Goal: Information Seeking & Learning: Learn about a topic

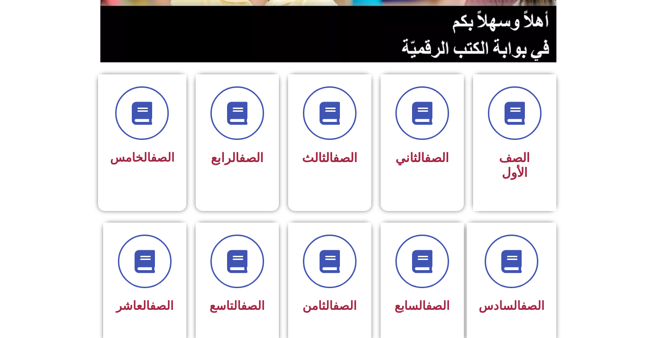
scroll to position [324, 0]
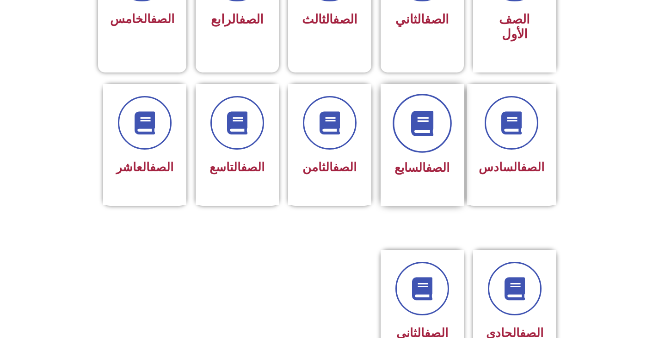
click at [425, 118] on icon at bounding box center [421, 122] width 25 height 25
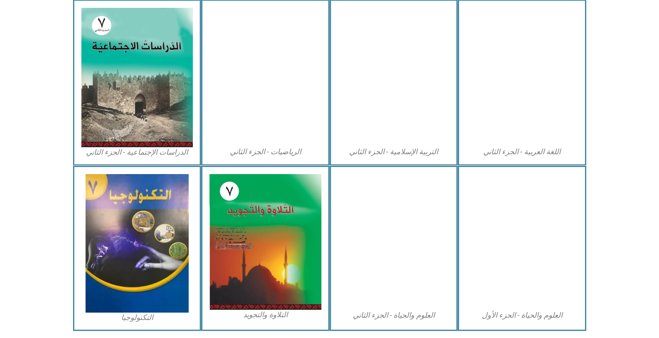
scroll to position [462, 0]
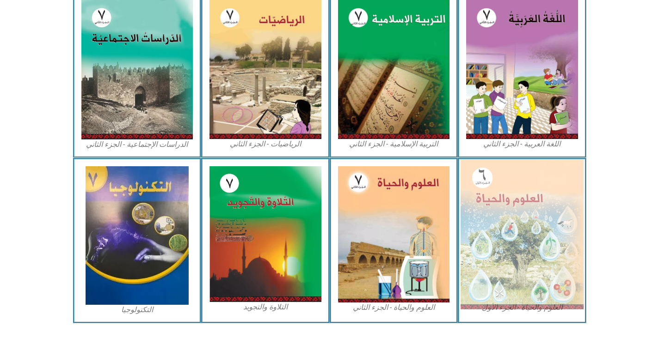
click at [486, 191] on img at bounding box center [521, 234] width 123 height 150
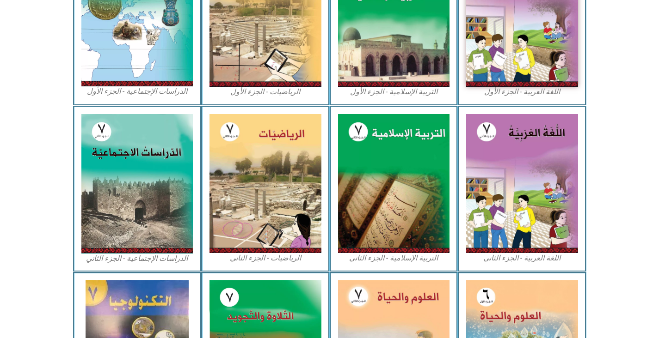
scroll to position [209, 0]
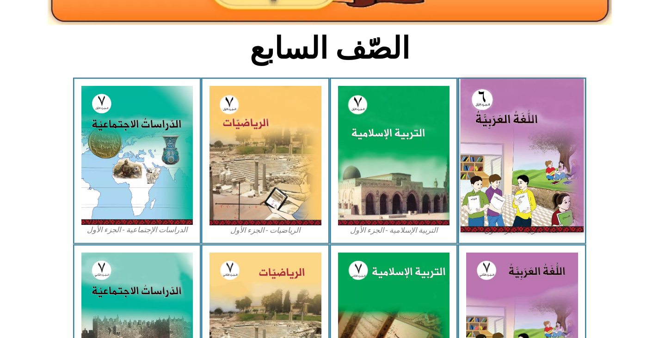
click at [551, 215] on img at bounding box center [521, 155] width 123 height 153
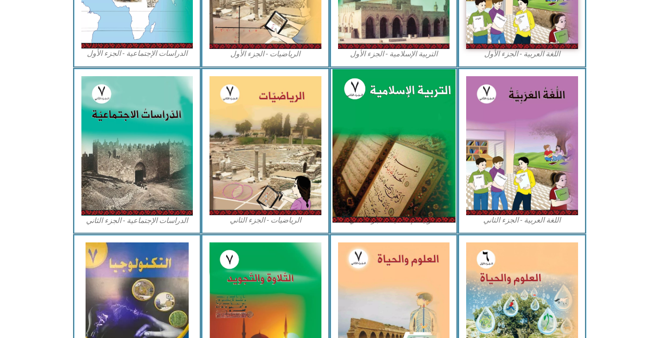
scroll to position [440, 0]
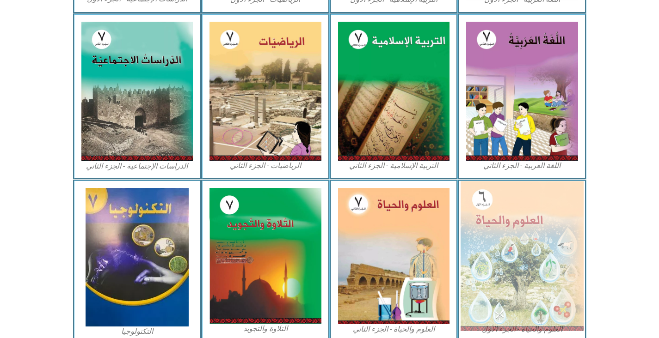
click at [489, 244] on img at bounding box center [521, 256] width 123 height 150
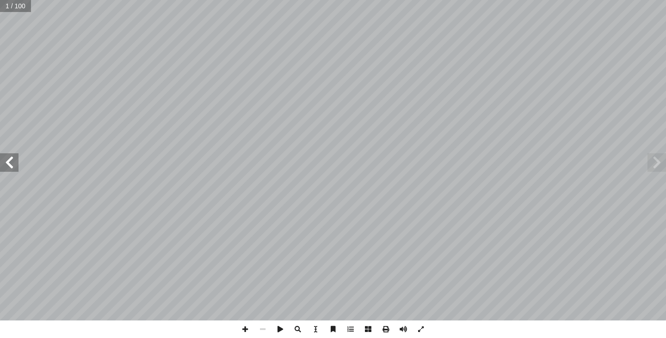
click at [17, 165] on span at bounding box center [9, 162] width 18 height 18
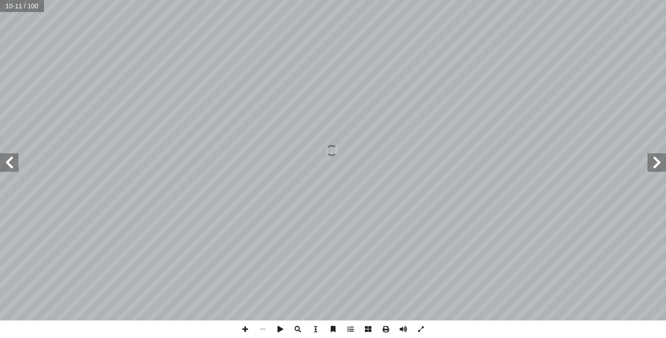
click at [655, 167] on span at bounding box center [656, 162] width 18 height 18
click at [14, 168] on span at bounding box center [9, 162] width 18 height 18
click at [247, 329] on span at bounding box center [245, 330] width 18 height 18
click at [406, 332] on span at bounding box center [403, 330] width 18 height 18
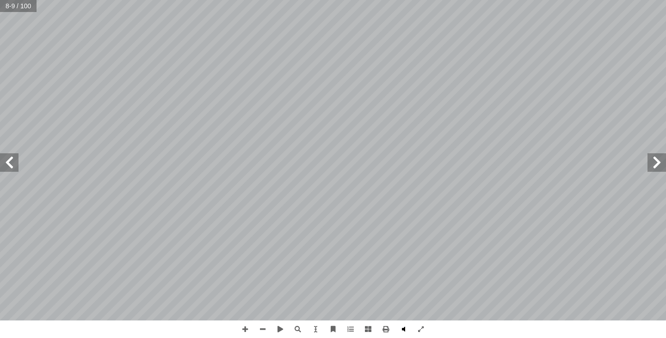
click at [408, 330] on span at bounding box center [403, 330] width 18 height 18
click at [370, 329] on span at bounding box center [368, 330] width 18 height 18
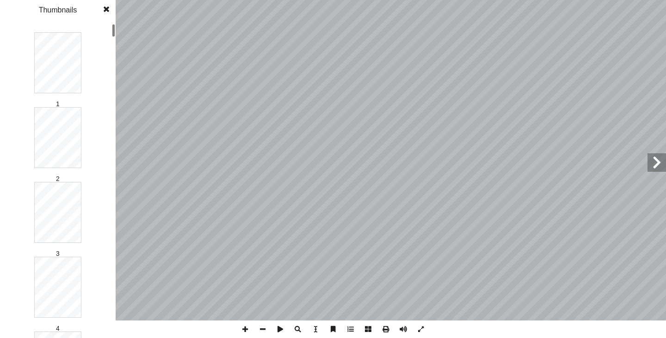
click at [370, 329] on span at bounding box center [368, 330] width 18 height 18
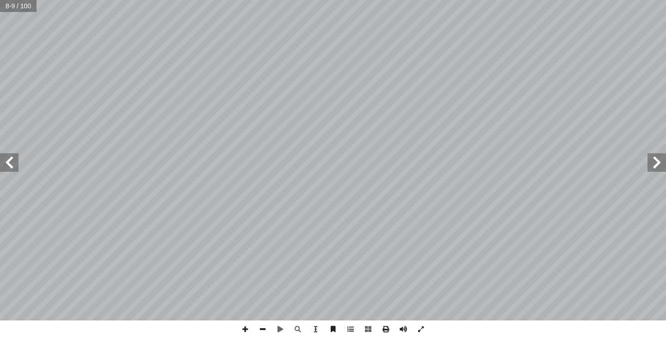
click at [265, 330] on span at bounding box center [263, 330] width 18 height 18
click at [368, 332] on span at bounding box center [368, 330] width 18 height 18
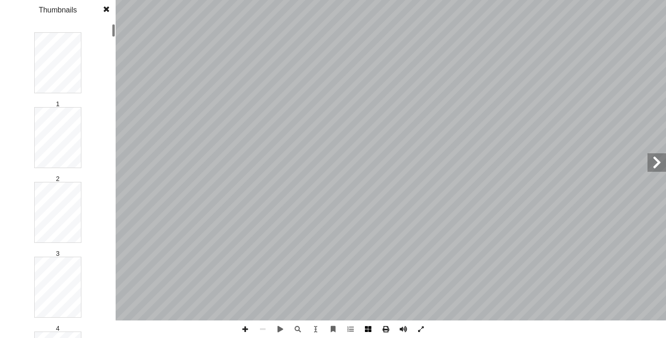
click at [368, 332] on span at bounding box center [368, 330] width 18 height 18
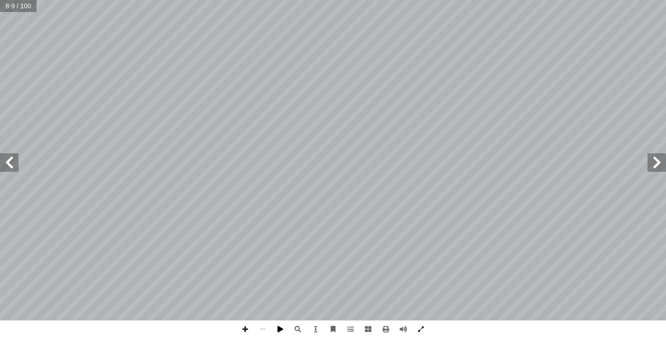
click at [283, 328] on span at bounding box center [280, 330] width 18 height 18
click at [0, 0] on span at bounding box center [0, 0] width 0 height 0
click at [283, 328] on span at bounding box center [280, 330] width 18 height 18
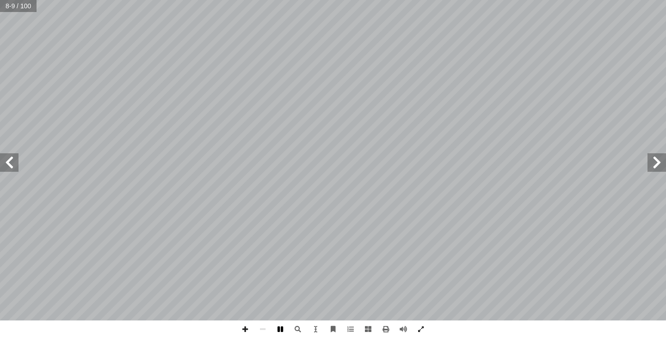
click at [283, 328] on span at bounding box center [280, 330] width 18 height 18
click at [278, 331] on span at bounding box center [280, 330] width 18 height 18
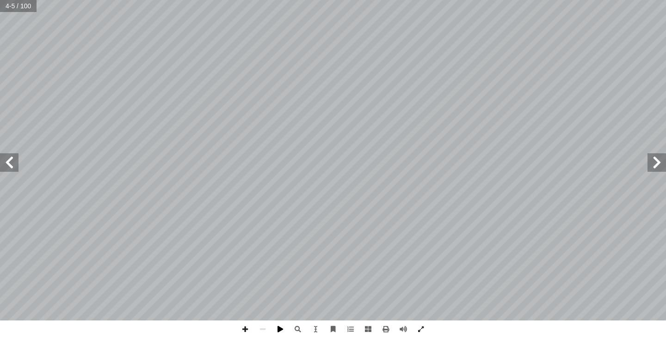
click at [278, 331] on span at bounding box center [280, 330] width 18 height 18
click at [284, 329] on span at bounding box center [280, 330] width 18 height 18
click at [282, 328] on span at bounding box center [280, 330] width 18 height 18
click at [280, 328] on span at bounding box center [280, 330] width 18 height 18
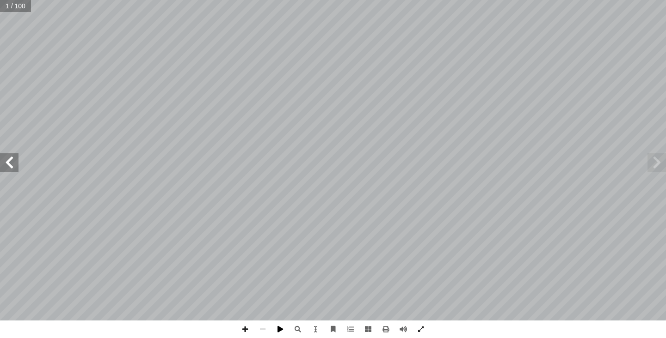
click at [0, 0] on span at bounding box center [0, 0] width 0 height 0
click at [280, 328] on span at bounding box center [280, 330] width 18 height 18
click at [16, 169] on span at bounding box center [9, 162] width 18 height 18
click at [11, 165] on span at bounding box center [9, 162] width 18 height 18
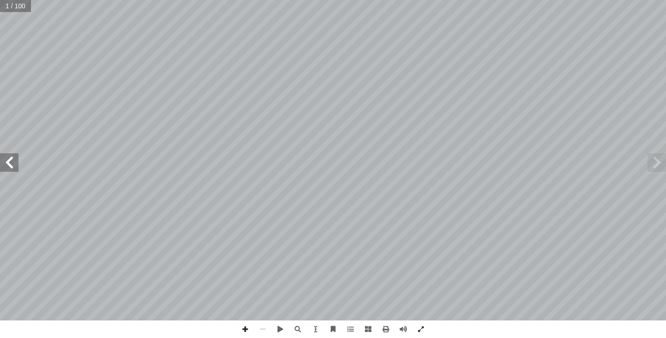
click at [11, 165] on span at bounding box center [9, 162] width 18 height 18
click at [18, 161] on span at bounding box center [9, 162] width 18 height 18
click at [243, 326] on span at bounding box center [245, 330] width 18 height 18
click at [300, 329] on span at bounding box center [298, 330] width 18 height 18
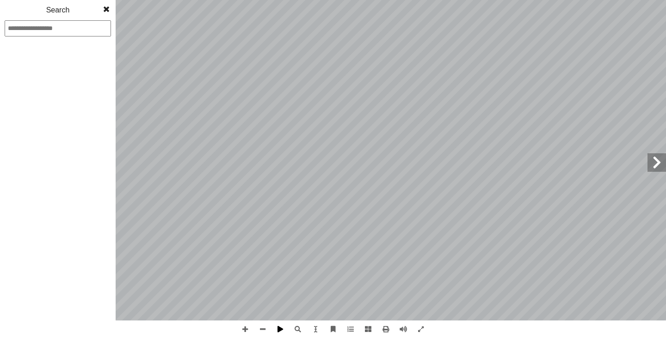
click at [279, 326] on span at bounding box center [280, 330] width 18 height 18
click at [279, 325] on span at bounding box center [280, 330] width 18 height 18
click at [104, 8] on span at bounding box center [106, 9] width 17 height 18
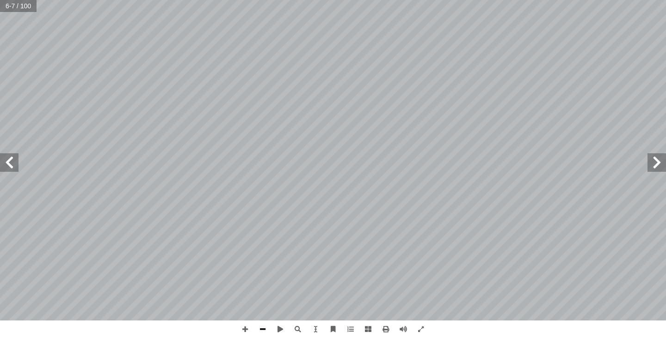
click at [265, 331] on span at bounding box center [263, 330] width 18 height 18
click at [6, 161] on span at bounding box center [9, 162] width 18 height 18
click at [397, 334] on span at bounding box center [403, 330] width 18 height 18
click at [16, 161] on span at bounding box center [9, 162] width 18 height 18
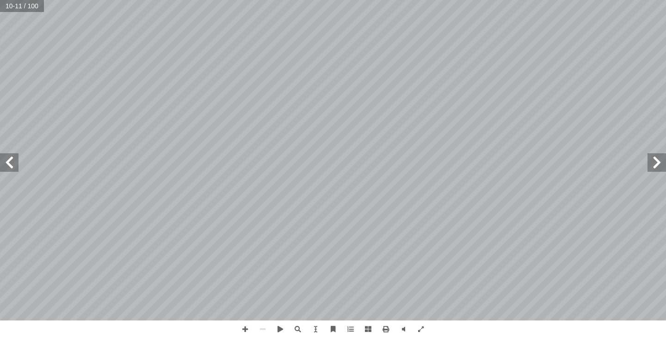
click at [661, 164] on span at bounding box center [656, 162] width 18 height 18
click at [243, 330] on span at bounding box center [245, 330] width 18 height 18
click at [244, 329] on span at bounding box center [245, 330] width 18 height 18
click at [260, 331] on span at bounding box center [263, 330] width 18 height 18
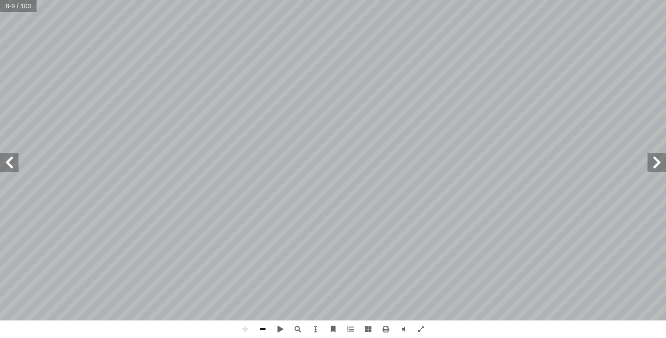
click at [262, 329] on span at bounding box center [263, 330] width 18 height 18
click at [15, 165] on span at bounding box center [9, 162] width 18 height 18
click at [245, 329] on span at bounding box center [245, 330] width 18 height 18
click at [263, 330] on span at bounding box center [263, 330] width 18 height 18
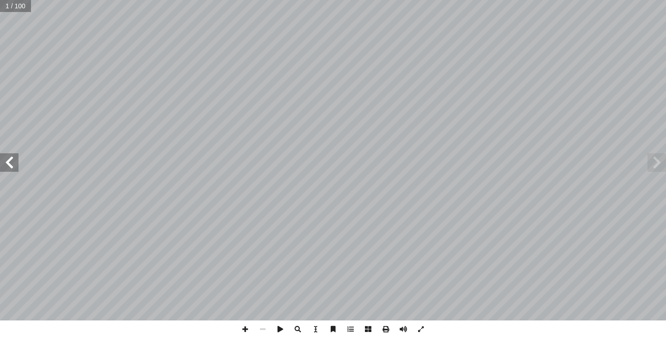
click at [8, 166] on span at bounding box center [9, 162] width 18 height 18
click at [246, 330] on span at bounding box center [245, 330] width 18 height 18
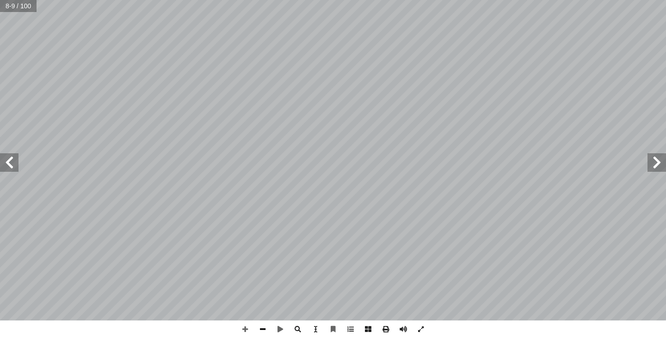
click at [261, 329] on span at bounding box center [263, 330] width 18 height 18
click at [244, 331] on span at bounding box center [245, 330] width 18 height 18
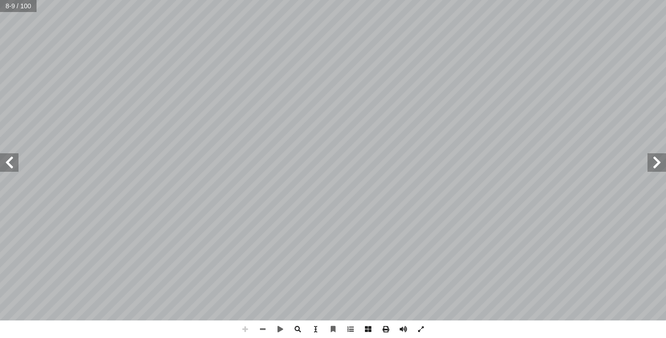
click at [244, 331] on span at bounding box center [245, 330] width 18 height 18
click at [260, 330] on span at bounding box center [263, 330] width 18 height 18
click at [325, 327] on div "4 ) ١ نشاط ( حديقة مدرستي اصطحــب معلــم العلــوم طلبتــه فــي جولــة فــي حديق…" at bounding box center [333, 169] width 666 height 338
click at [11, 159] on span at bounding box center [9, 162] width 18 height 18
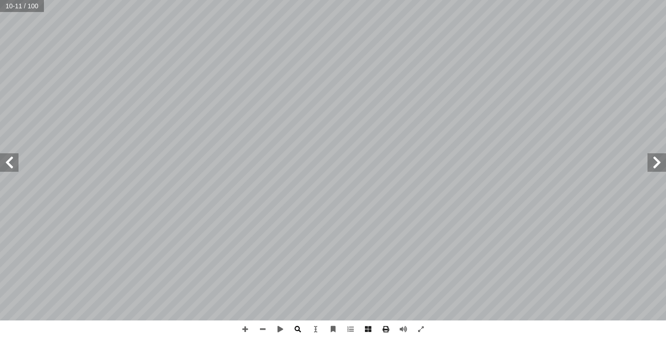
click at [296, 327] on span at bounding box center [298, 330] width 18 height 18
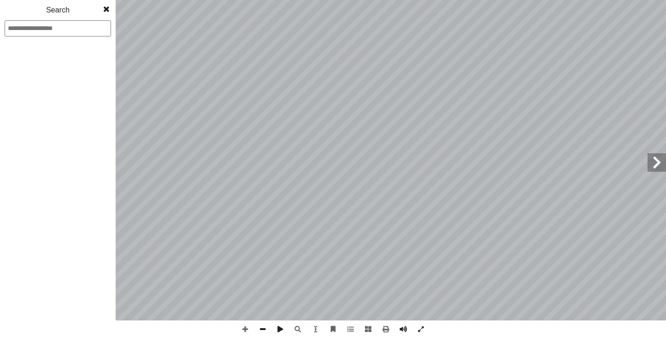
click at [263, 327] on span at bounding box center [263, 330] width 18 height 18
click at [106, 9] on span at bounding box center [106, 9] width 17 height 18
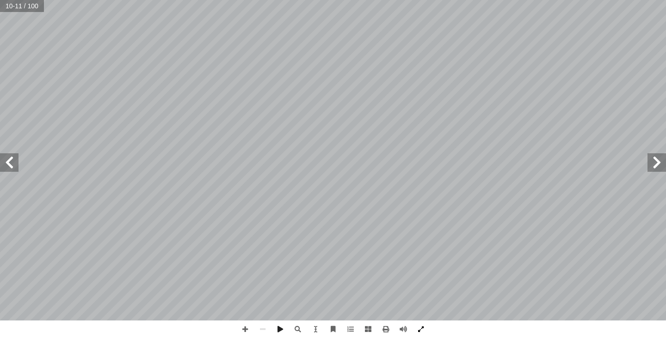
click at [425, 331] on span at bounding box center [421, 330] width 18 height 18
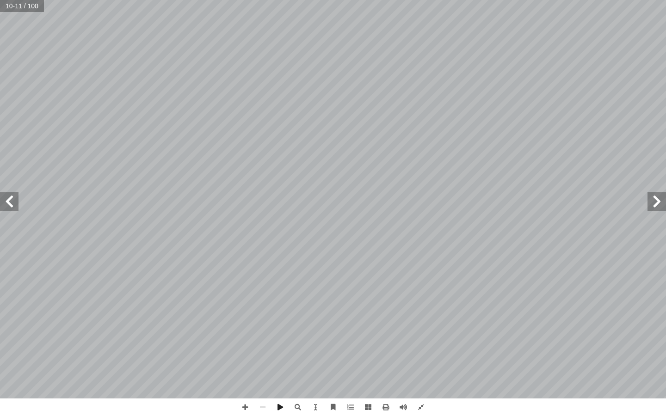
click at [651, 204] on span at bounding box center [656, 201] width 18 height 18
click at [422, 338] on span at bounding box center [421, 407] width 18 height 18
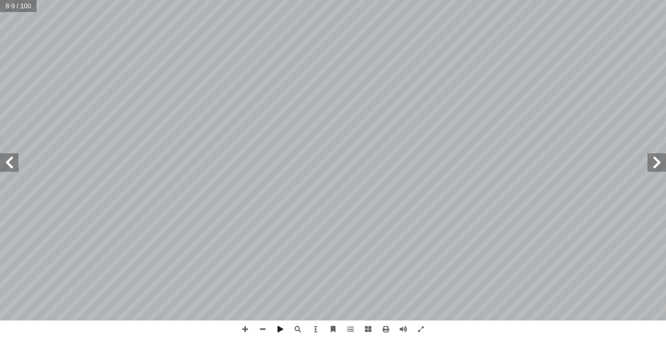
click at [14, 166] on span at bounding box center [9, 162] width 18 height 18
click at [5, 159] on span at bounding box center [9, 162] width 18 height 18
click at [192, 84] on html "الصفحة الرئيسية الصف الأول الصف الثاني الصف الثالث الصف الرابع الصف الخامس الصف…" at bounding box center [333, 42] width 666 height 84
click at [665, 170] on span at bounding box center [656, 162] width 18 height 18
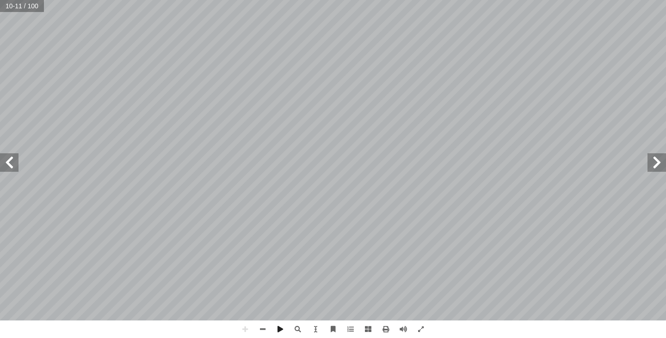
click at [9, 167] on span at bounding box center [9, 162] width 18 height 18
click at [18, 84] on html "الصفحة الرئيسية الصف الأول الصف الثاني الصف الثالث الصف الرابع الصف الخامس الصف…" at bounding box center [333, 42] width 666 height 84
click at [429, 324] on div "4 ) ١ نشاط ( حديقة مدرستي اصطحــب معلــم العلــوم طلبتــه فــي جولــة فــي حديق…" at bounding box center [333, 169] width 666 height 338
click at [413, 84] on html "الصفحة الرئيسية الصف الأول الصف الثاني الصف الثالث الصف الرابع الصف الخامس الصف…" at bounding box center [333, 42] width 666 height 84
click at [12, 167] on span at bounding box center [9, 162] width 18 height 18
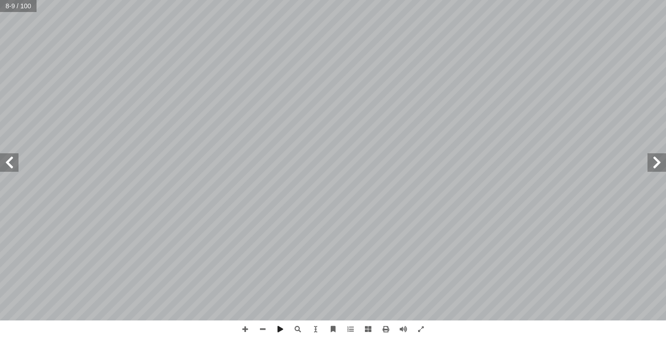
click at [12, 167] on span at bounding box center [9, 162] width 18 height 18
click at [477, 84] on html "الصفحة الرئيسية الصف الأول الصف الثاني الصف الثالث الصف الرابع الصف الخامس الصف…" at bounding box center [333, 42] width 666 height 84
click at [665, 168] on span at bounding box center [656, 162] width 18 height 18
click at [15, 166] on span at bounding box center [9, 162] width 18 height 18
click at [656, 171] on span at bounding box center [656, 162] width 18 height 18
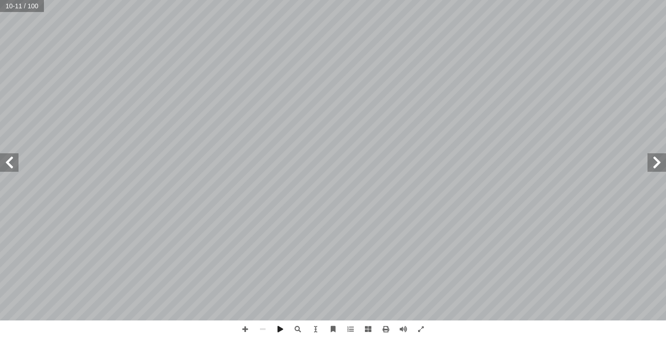
click at [656, 171] on span at bounding box center [656, 162] width 18 height 18
click at [18, 169] on span at bounding box center [9, 162] width 18 height 18
click at [6, 158] on span at bounding box center [9, 162] width 18 height 18
click at [662, 160] on span at bounding box center [656, 162] width 18 height 18
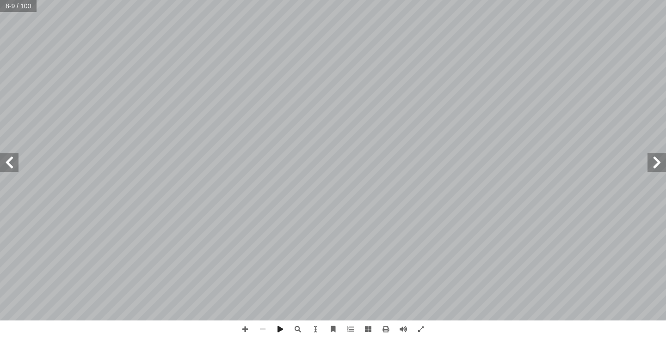
click at [649, 165] on span at bounding box center [656, 162] width 18 height 18
click at [10, 165] on span at bounding box center [9, 162] width 18 height 18
click at [13, 168] on span at bounding box center [9, 162] width 18 height 18
click at [9, 163] on span at bounding box center [9, 162] width 18 height 18
click at [662, 169] on span at bounding box center [656, 162] width 18 height 18
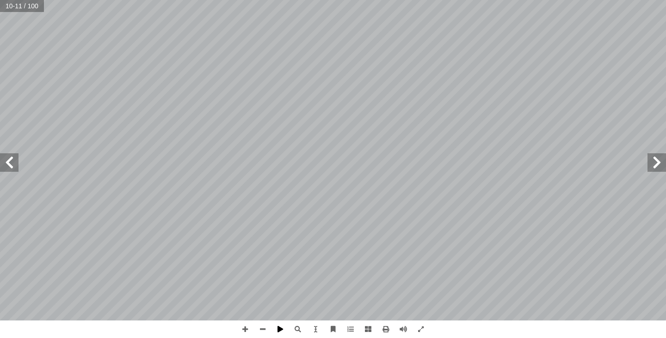
click at [280, 327] on span at bounding box center [280, 330] width 18 height 18
drag, startPoint x: 280, startPoint y: 327, endPoint x: 244, endPoint y: 321, distance: 37.1
click at [244, 326] on div at bounding box center [332, 330] width 193 height 18
click at [662, 170] on span at bounding box center [656, 162] width 18 height 18
click at [661, 165] on span at bounding box center [656, 162] width 18 height 18
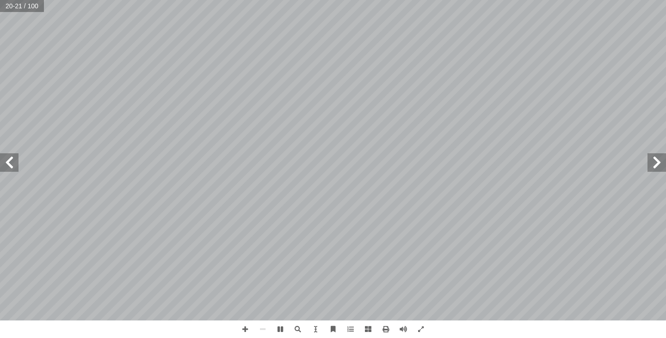
click at [661, 165] on span at bounding box center [656, 162] width 18 height 18
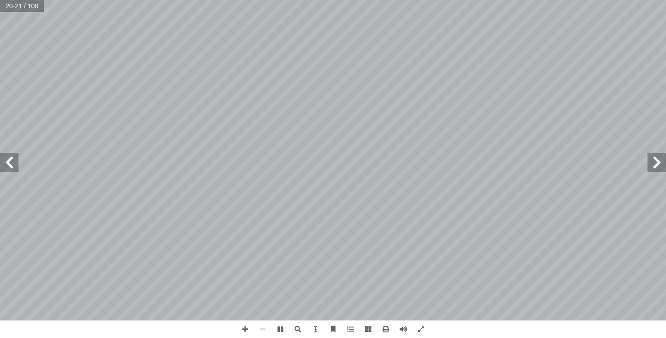
click at [659, 167] on span at bounding box center [656, 162] width 18 height 18
click at [657, 162] on span at bounding box center [656, 162] width 18 height 18
click at [279, 328] on span at bounding box center [280, 330] width 18 height 18
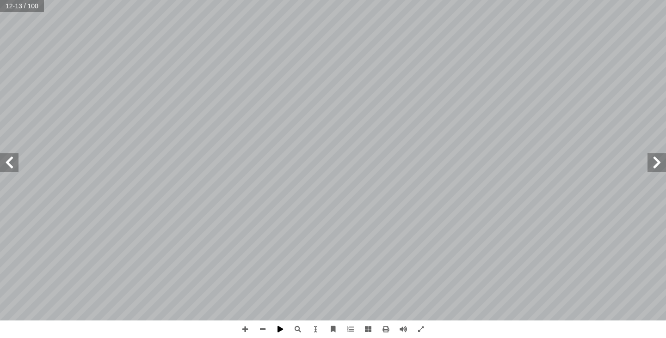
click at [283, 326] on span at bounding box center [280, 330] width 18 height 18
click at [281, 329] on span at bounding box center [280, 330] width 18 height 18
click at [0, 162] on span at bounding box center [9, 162] width 18 height 18
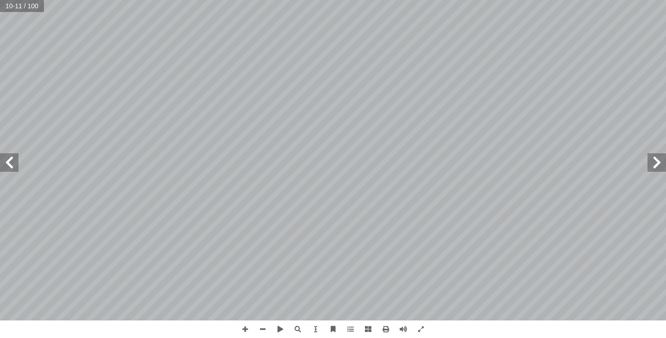
click at [8, 166] on span at bounding box center [9, 162] width 18 height 18
click at [16, 164] on span at bounding box center [9, 162] width 18 height 18
click at [5, 161] on span at bounding box center [9, 162] width 18 height 18
click at [242, 328] on span at bounding box center [245, 330] width 18 height 18
click at [18, 164] on span at bounding box center [9, 162] width 18 height 18
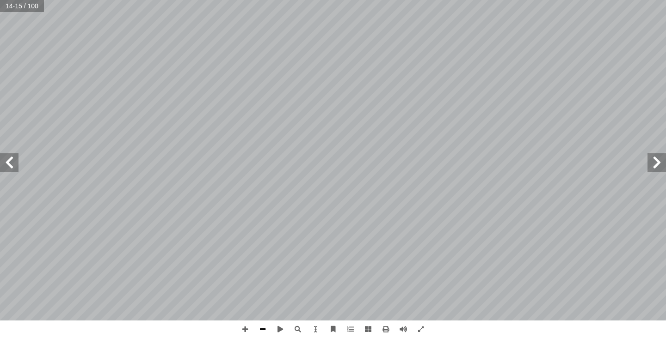
click at [261, 329] on span at bounding box center [263, 330] width 18 height 18
click at [17, 159] on span at bounding box center [9, 162] width 18 height 18
click at [658, 161] on span at bounding box center [656, 162] width 18 height 18
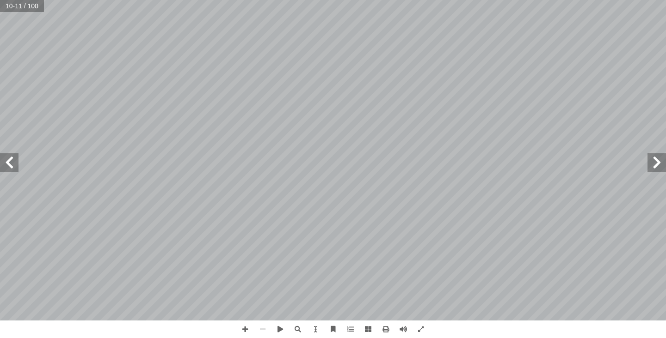
click at [658, 161] on span at bounding box center [656, 162] width 18 height 18
click at [9, 159] on span at bounding box center [9, 162] width 18 height 18
click at [246, 328] on span at bounding box center [245, 330] width 18 height 18
click at [4, 165] on span at bounding box center [9, 162] width 18 height 18
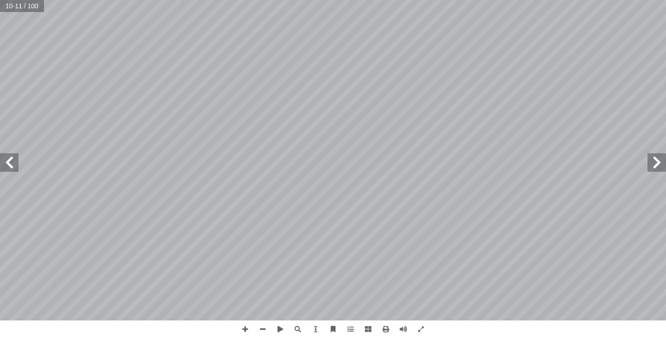
click at [665, 165] on span at bounding box center [656, 162] width 18 height 18
click at [10, 162] on span at bounding box center [9, 162] width 18 height 18
click at [15, 159] on span at bounding box center [9, 162] width 18 height 18
click at [281, 328] on span at bounding box center [280, 330] width 18 height 18
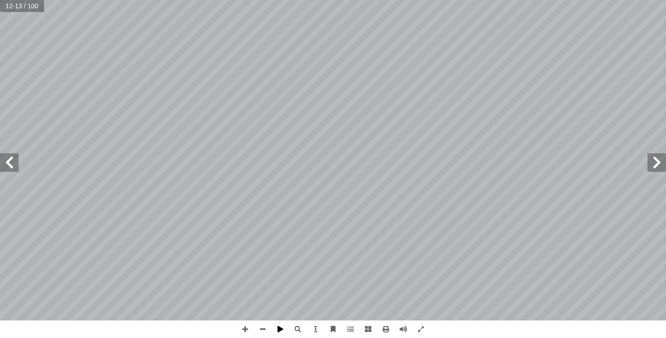
click at [281, 328] on span at bounding box center [280, 330] width 18 height 18
click at [0, 0] on span at bounding box center [0, 0] width 0 height 0
click at [281, 332] on span at bounding box center [280, 330] width 18 height 18
click at [258, 326] on span at bounding box center [263, 330] width 18 height 18
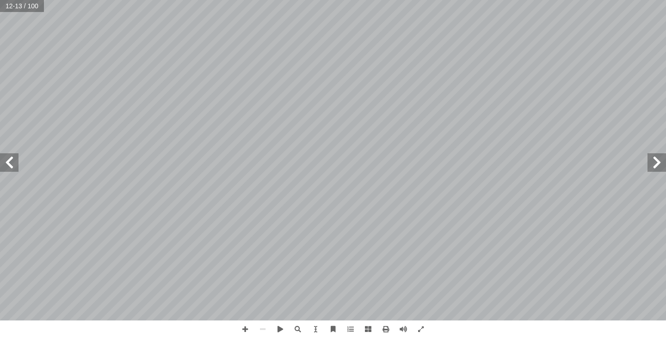
click at [660, 165] on span at bounding box center [656, 162] width 18 height 18
click at [662, 161] on span at bounding box center [656, 162] width 18 height 18
click at [247, 332] on span at bounding box center [245, 330] width 18 height 18
click at [665, 165] on span at bounding box center [656, 162] width 18 height 18
click at [9, 162] on span at bounding box center [9, 162] width 18 height 18
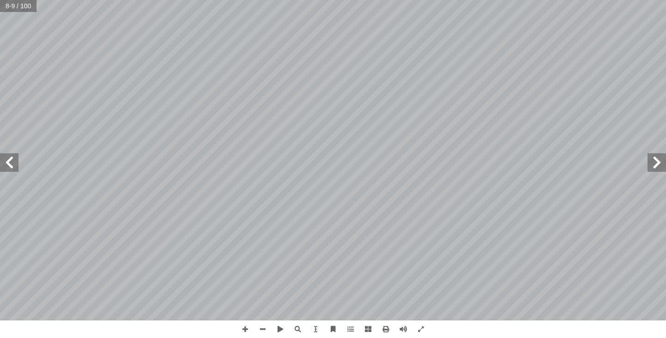
click at [11, 159] on span at bounding box center [9, 162] width 18 height 18
